Goal: Transaction & Acquisition: Purchase product/service

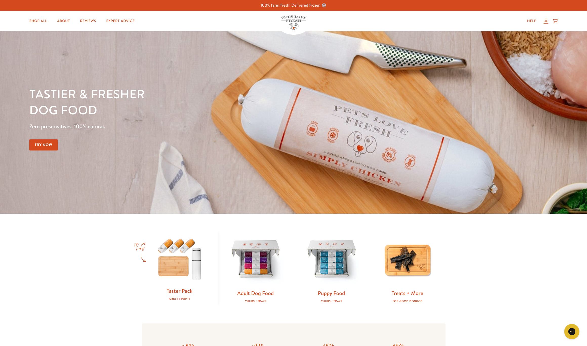
click at [547, 22] on icon at bounding box center [546, 20] width 5 height 5
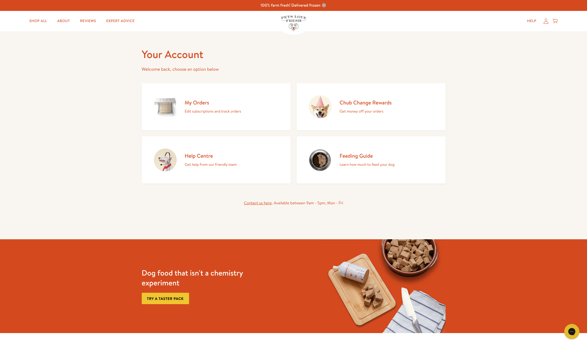
click at [376, 109] on p "Get money off your orders" at bounding box center [366, 111] width 52 height 7
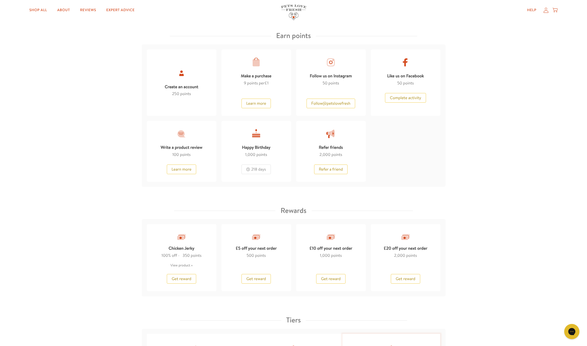
scroll to position [256, 0]
click at [405, 276] on span "Get reward" at bounding box center [406, 277] width 20 height 6
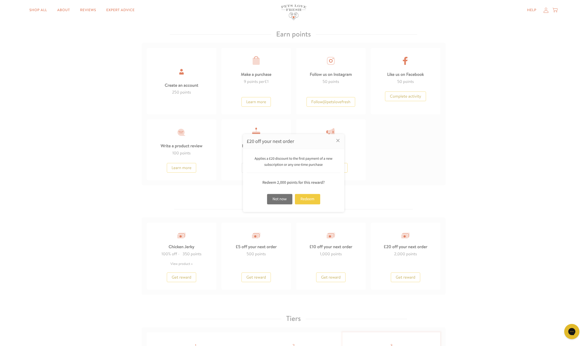
click at [307, 198] on div "Redeem" at bounding box center [307, 199] width 25 height 10
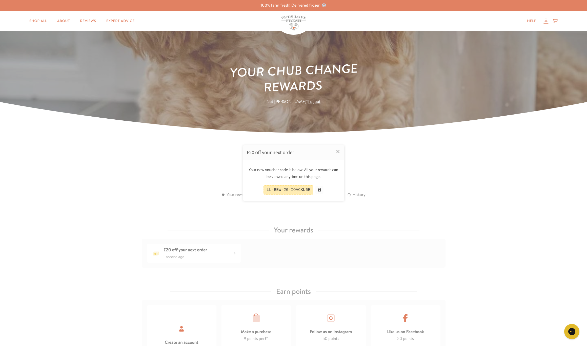
scroll to position [0, 0]
click at [371, 120] on div at bounding box center [293, 173] width 587 height 346
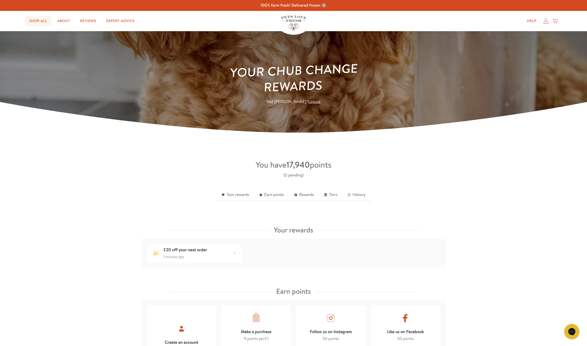
click at [37, 22] on link "Shop All" at bounding box center [38, 21] width 26 height 10
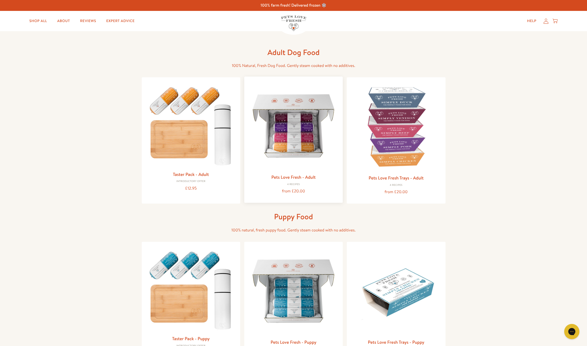
click at [275, 165] on img at bounding box center [293, 126] width 90 height 90
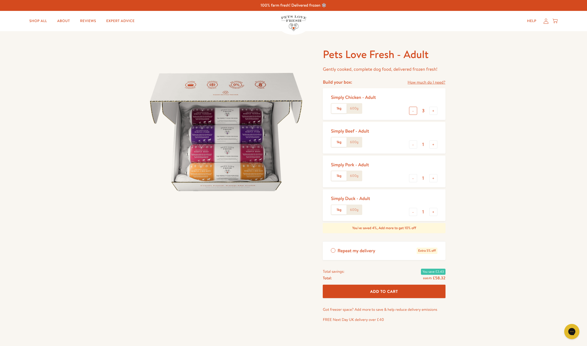
click at [413, 111] on button "-" at bounding box center [413, 111] width 8 height 8
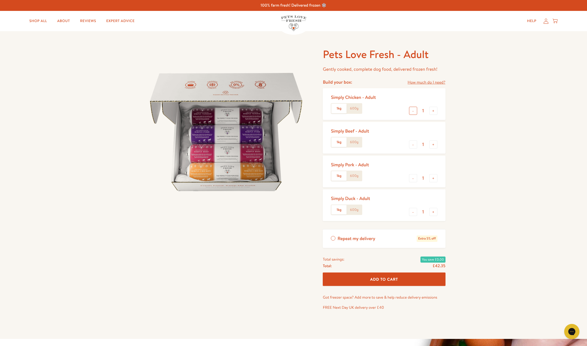
click at [413, 111] on button "-" at bounding box center [413, 111] width 8 height 8
type input "0"
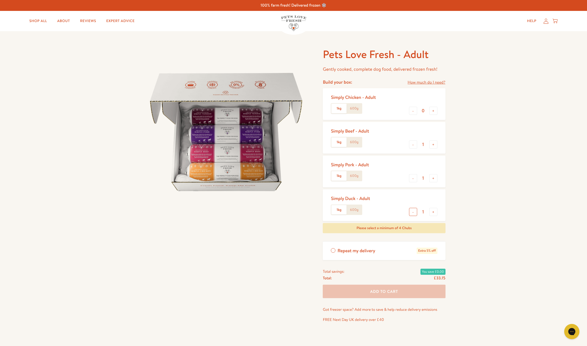
click at [413, 211] on button "-" at bounding box center [413, 212] width 8 height 8
type input "0"
click at [434, 144] on button "+" at bounding box center [434, 144] width 8 height 8
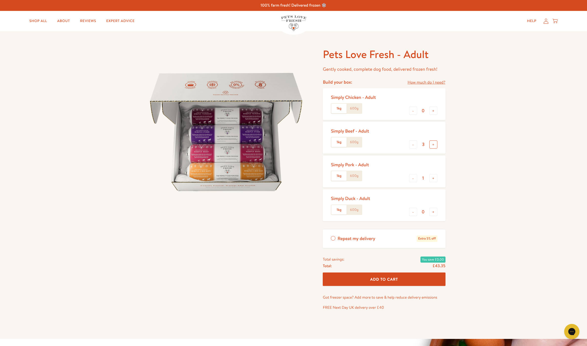
click at [434, 144] on button "+" at bounding box center [434, 144] width 8 height 8
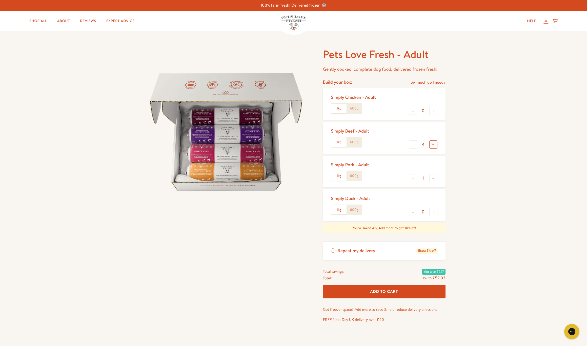
click at [434, 144] on button "+" at bounding box center [434, 144] width 8 height 8
click at [356, 142] on label "600g" at bounding box center [354, 142] width 15 height 10
click at [0, 0] on input "600g" at bounding box center [0, 0] width 0 height 0
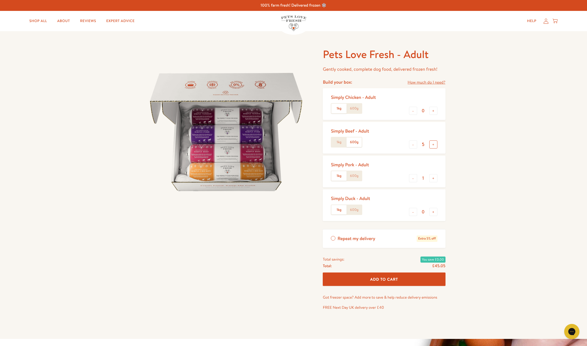
scroll to position [0, 0]
click at [433, 144] on button "+" at bounding box center [434, 144] width 8 height 8
type input "6"
click at [434, 177] on button "+" at bounding box center [434, 178] width 8 height 8
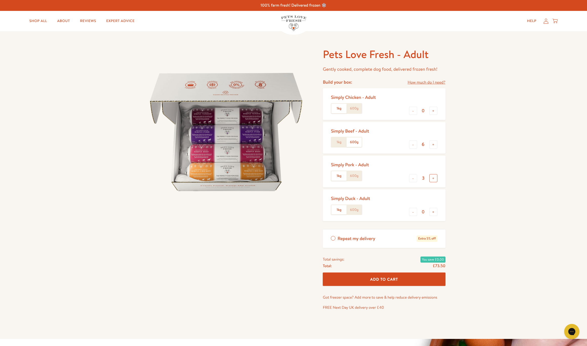
click at [434, 177] on button "+" at bounding box center [434, 178] width 8 height 8
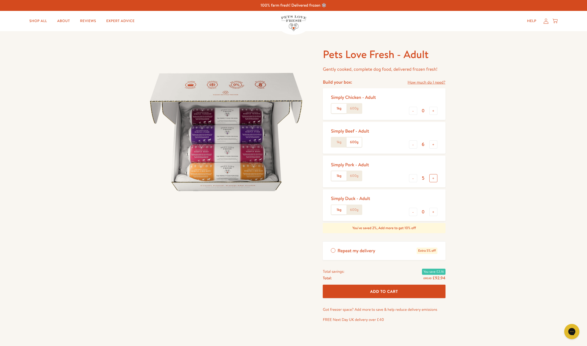
click at [434, 177] on button "+" at bounding box center [434, 178] width 8 height 8
type input "6"
click at [376, 289] on span "Add To Cart" at bounding box center [385, 291] width 28 height 5
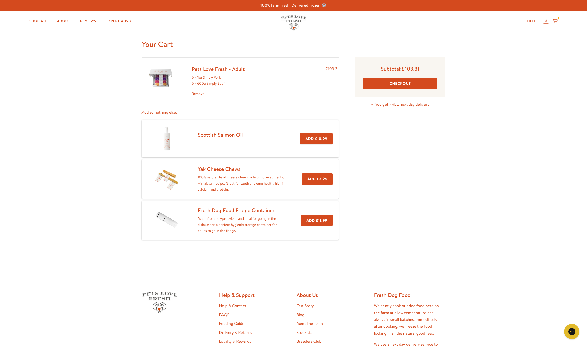
click at [399, 81] on button "Checkout" at bounding box center [400, 83] width 74 height 11
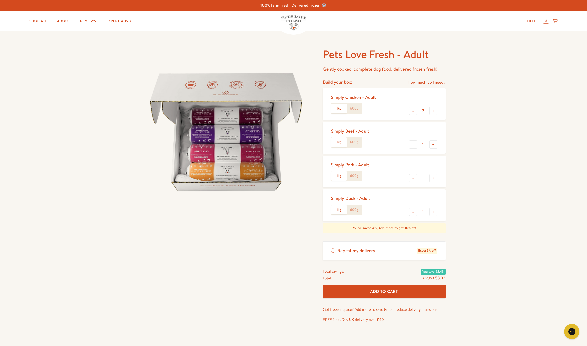
click at [560, 29] on header "Shop All About Reviews Expert Advice My account Shop All About Reviews Expert A…" at bounding box center [293, 21] width 587 height 20
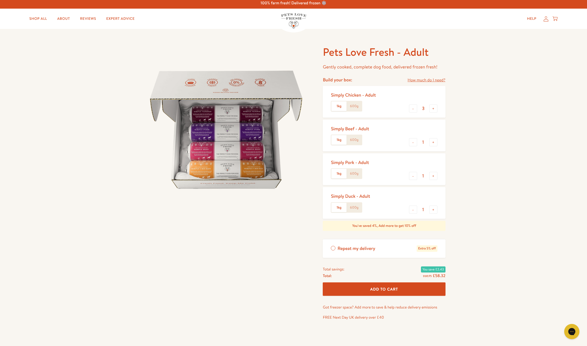
click at [556, 19] on icon at bounding box center [555, 19] width 5 height 6
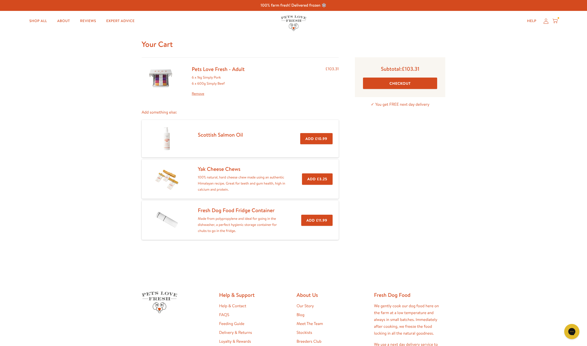
click at [197, 92] on link "Remove" at bounding box center [218, 94] width 53 height 6
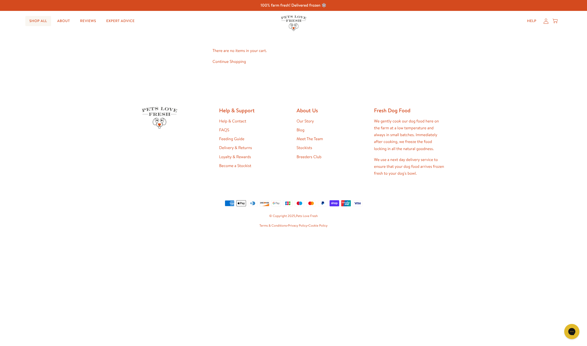
scroll to position [0, 1]
click at [46, 24] on link "Shop All" at bounding box center [38, 21] width 26 height 10
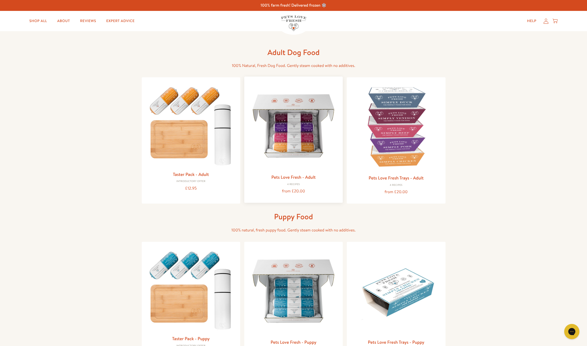
click at [306, 135] on img at bounding box center [293, 126] width 90 height 90
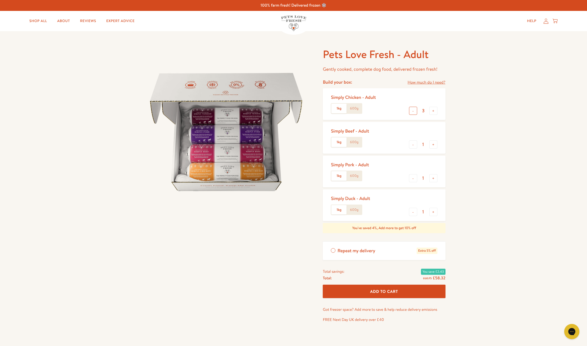
click at [416, 109] on button "-" at bounding box center [413, 111] width 8 height 8
click at [415, 110] on button "-" at bounding box center [413, 111] width 8 height 8
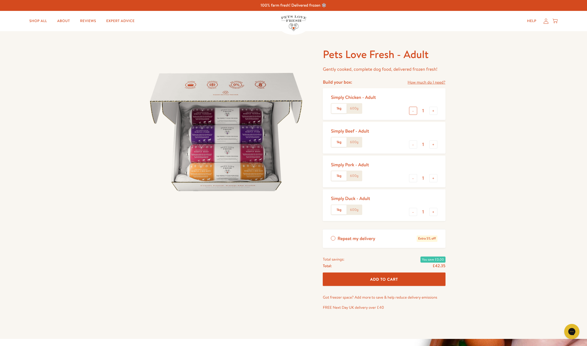
click at [415, 110] on button "-" at bounding box center [413, 111] width 8 height 8
type input "0"
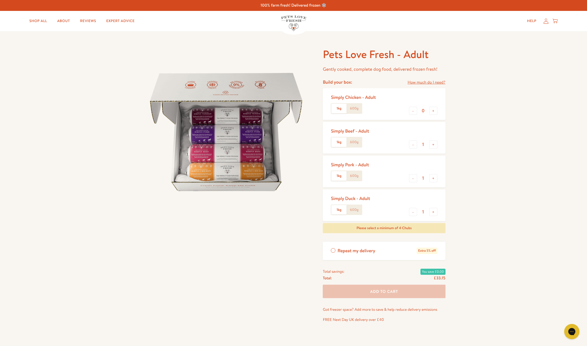
click at [357, 142] on label "600g" at bounding box center [354, 142] width 15 height 10
click at [0, 0] on input "600g" at bounding box center [0, 0] width 0 height 0
drag, startPoint x: 356, startPoint y: 176, endPoint x: 361, endPoint y: 178, distance: 4.9
click at [356, 176] on label "600g" at bounding box center [354, 176] width 15 height 10
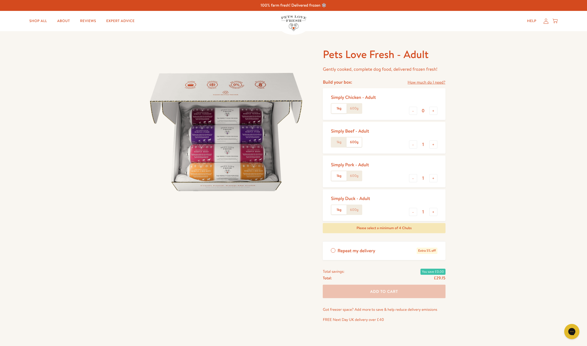
click at [0, 0] on input "600g" at bounding box center [0, 0] width 0 height 0
click at [413, 210] on button "-" at bounding box center [413, 212] width 8 height 8
type input "0"
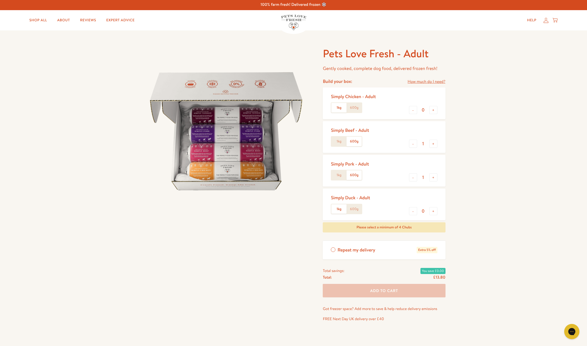
scroll to position [1, 0]
click at [434, 142] on button "+" at bounding box center [434, 144] width 8 height 8
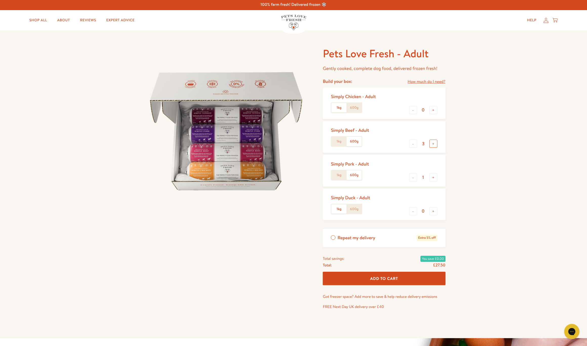
click at [434, 142] on button "+" at bounding box center [434, 144] width 8 height 8
type input "6"
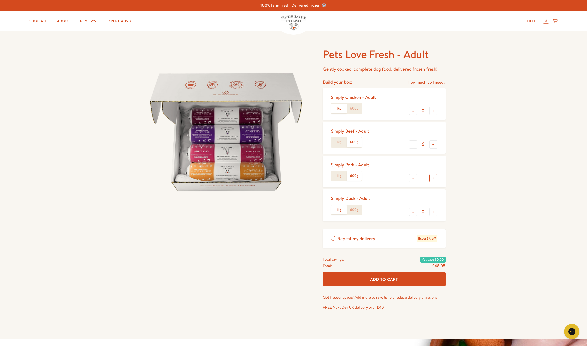
scroll to position [0, 0]
click at [435, 176] on button "+" at bounding box center [434, 178] width 8 height 8
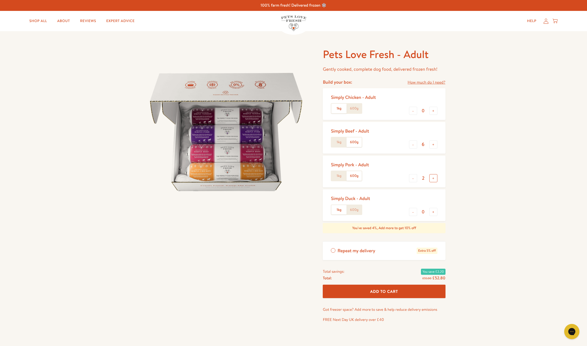
click at [435, 176] on button "+" at bounding box center [434, 178] width 8 height 8
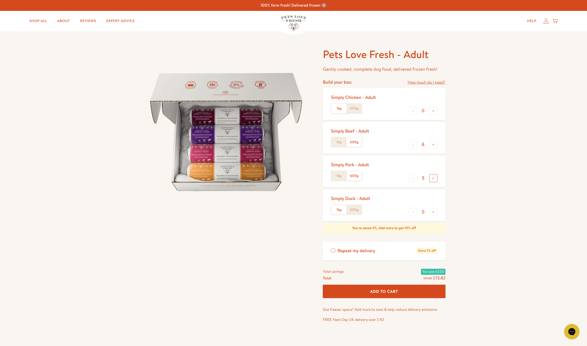
type input "6"
click at [384, 289] on span "Add To Cart" at bounding box center [385, 291] width 28 height 5
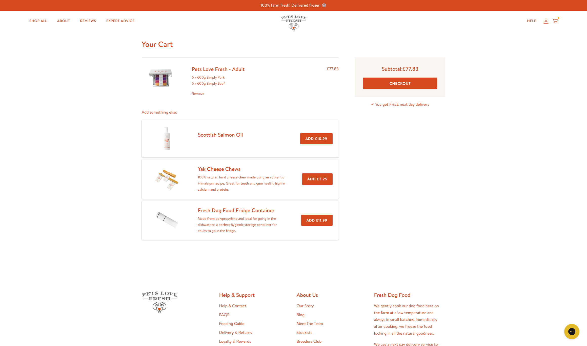
click at [404, 83] on button "Checkout" at bounding box center [400, 83] width 74 height 11
